Goal: Check status

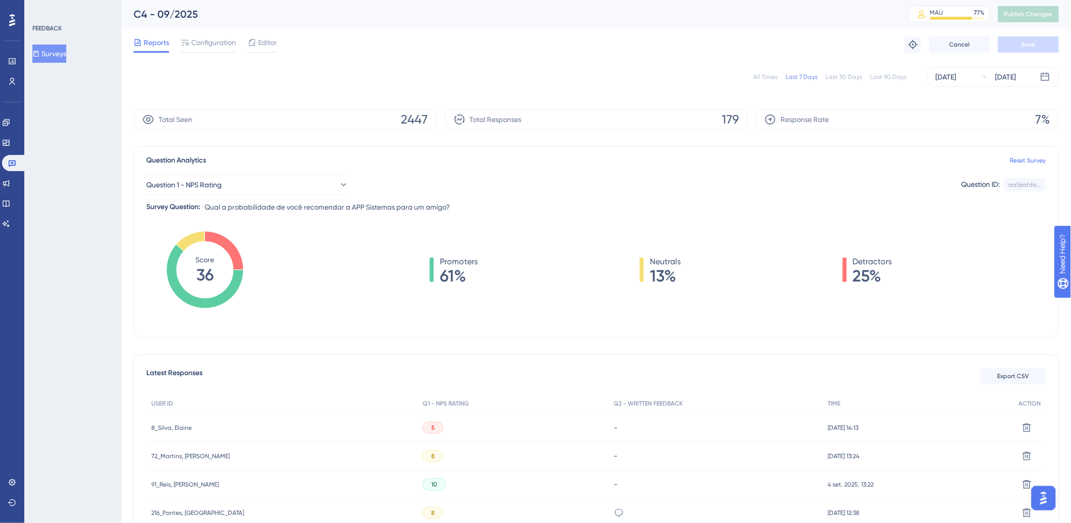
click at [773, 78] on div "All Times" at bounding box center [765, 77] width 24 height 8
